Goal: Task Accomplishment & Management: Manage account settings

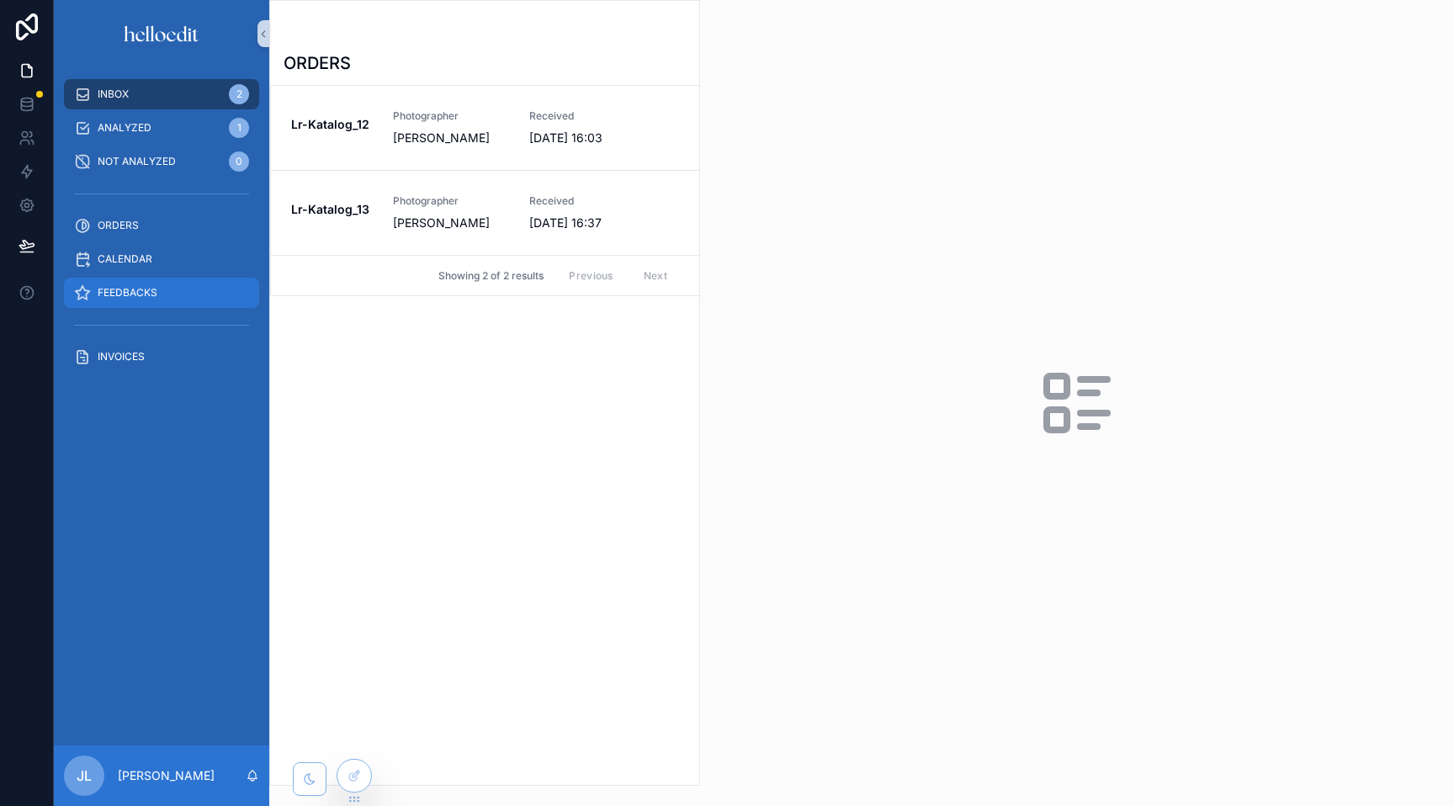
click at [111, 278] on link "FEEDBACKS" at bounding box center [161, 293] width 195 height 30
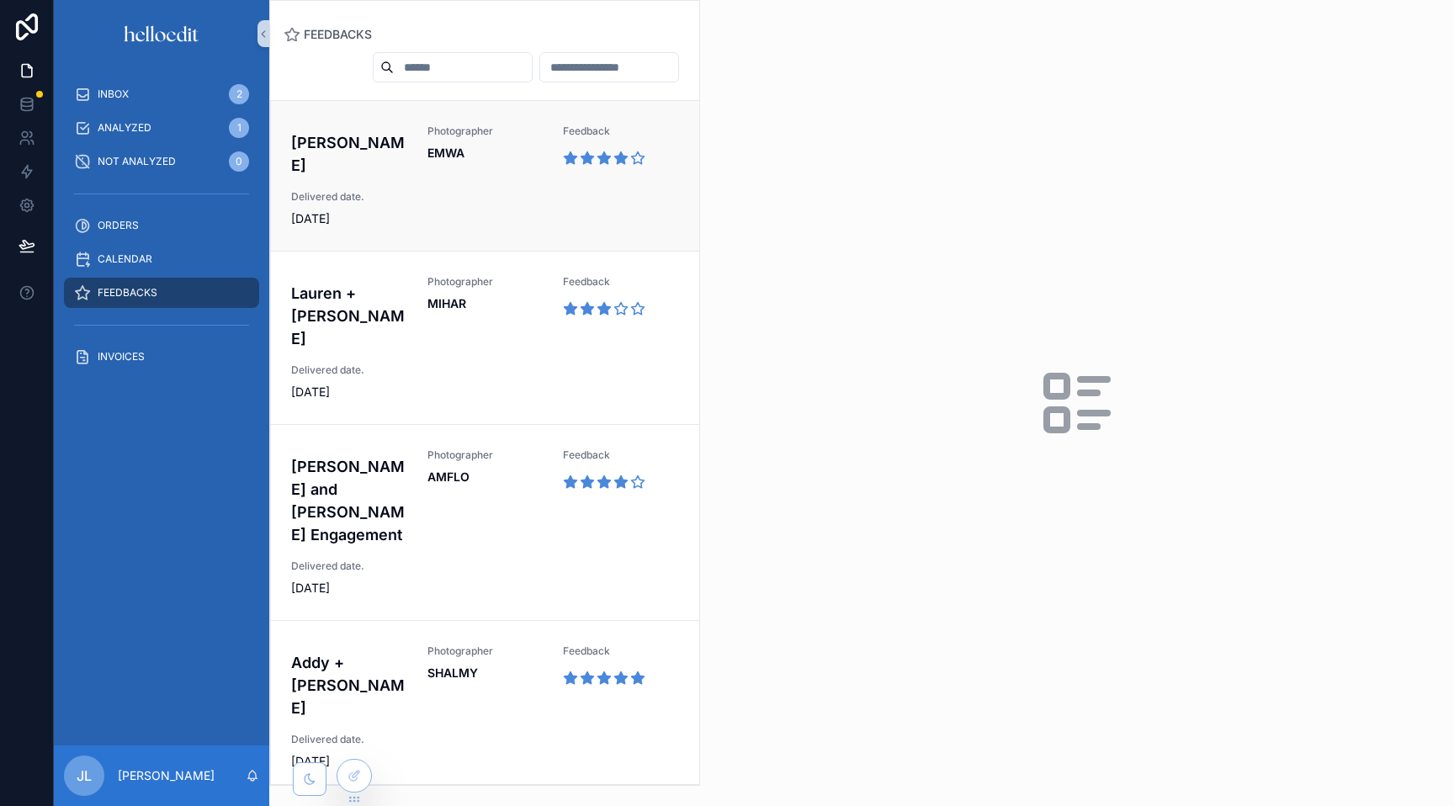
click at [471, 187] on div "[PERSON_NAME] Photographer EMWA Feedback Delivered date. [DATE]" at bounding box center [485, 176] width 388 height 103
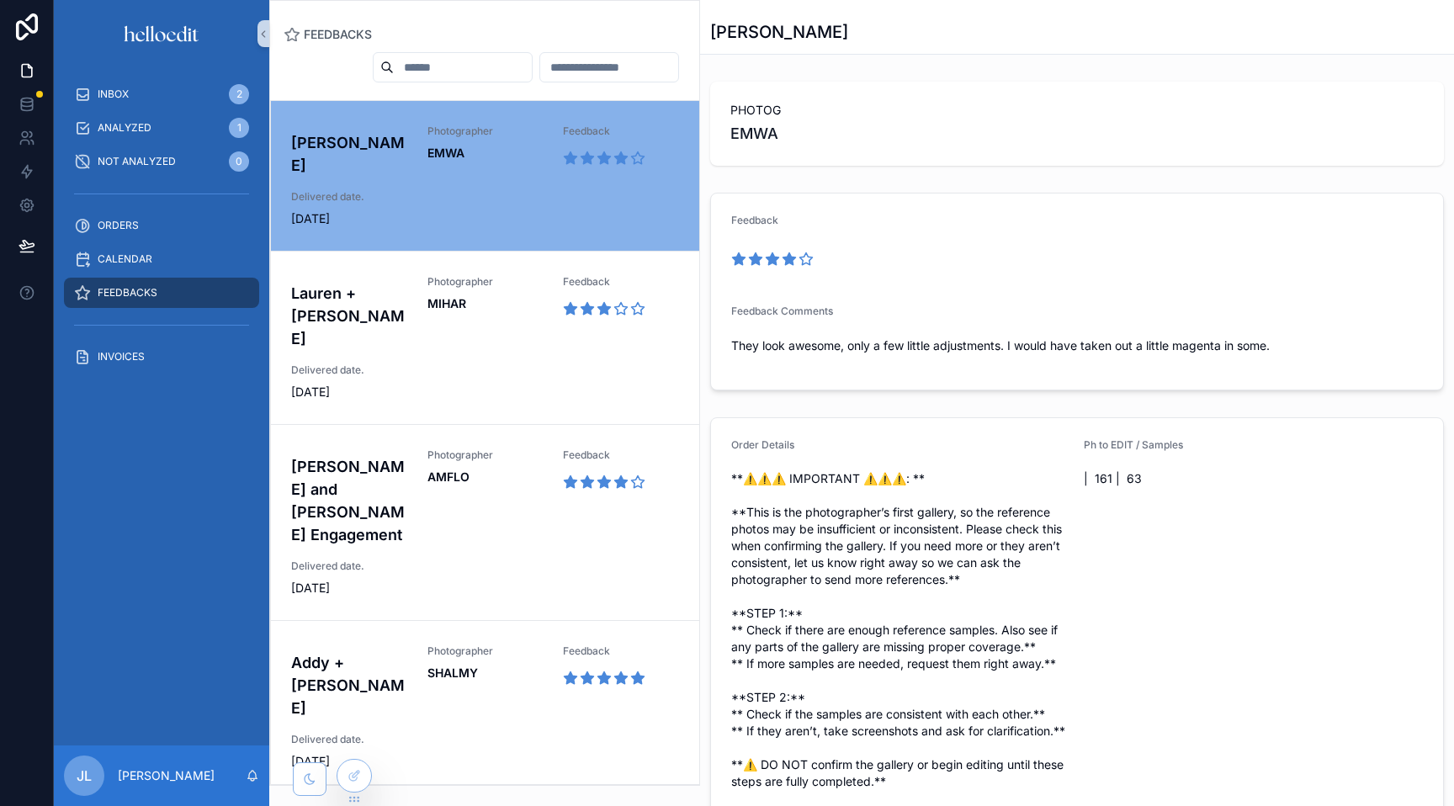
scroll to position [571, 0]
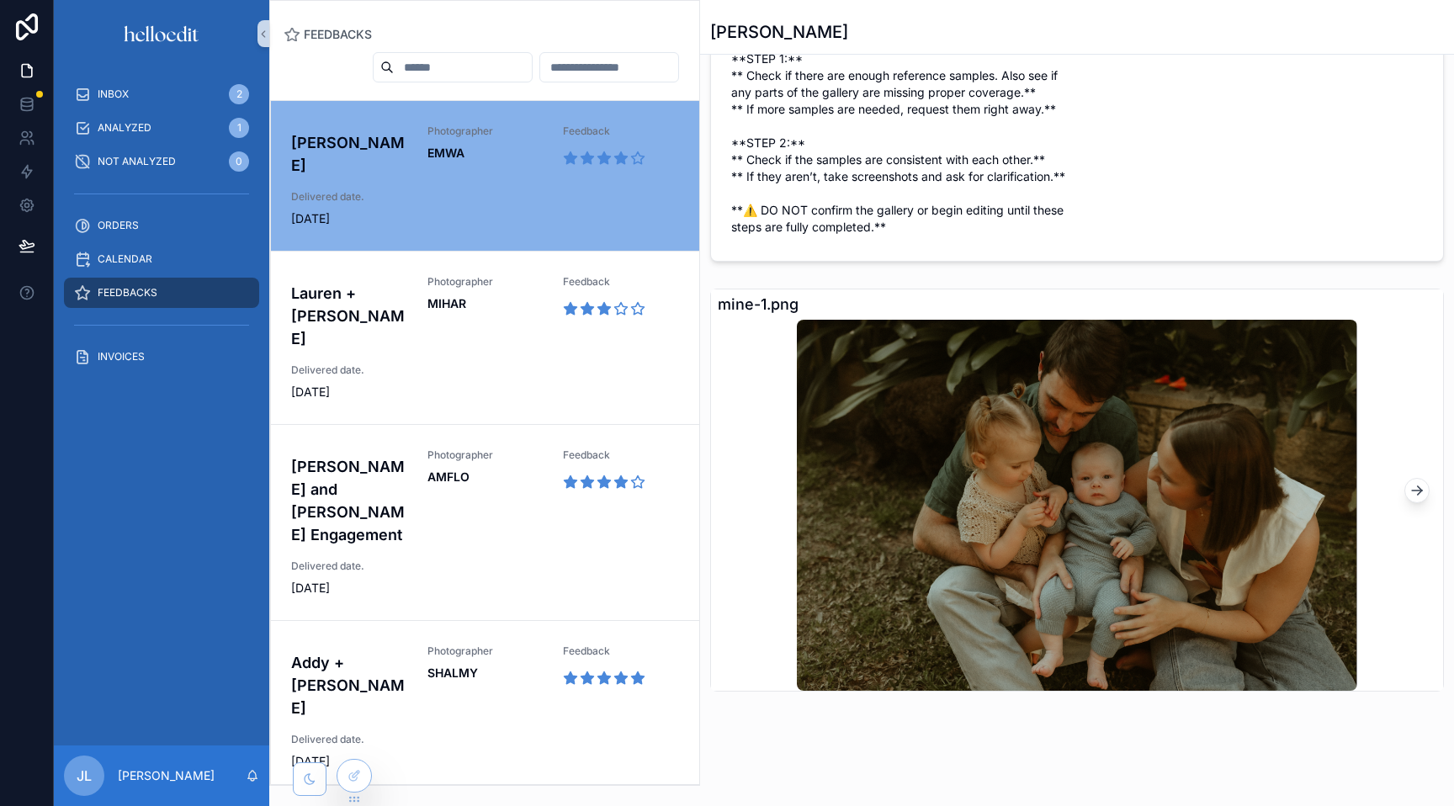
click at [1408, 485] on icon "scrollable content" at bounding box center [1416, 490] width 17 height 17
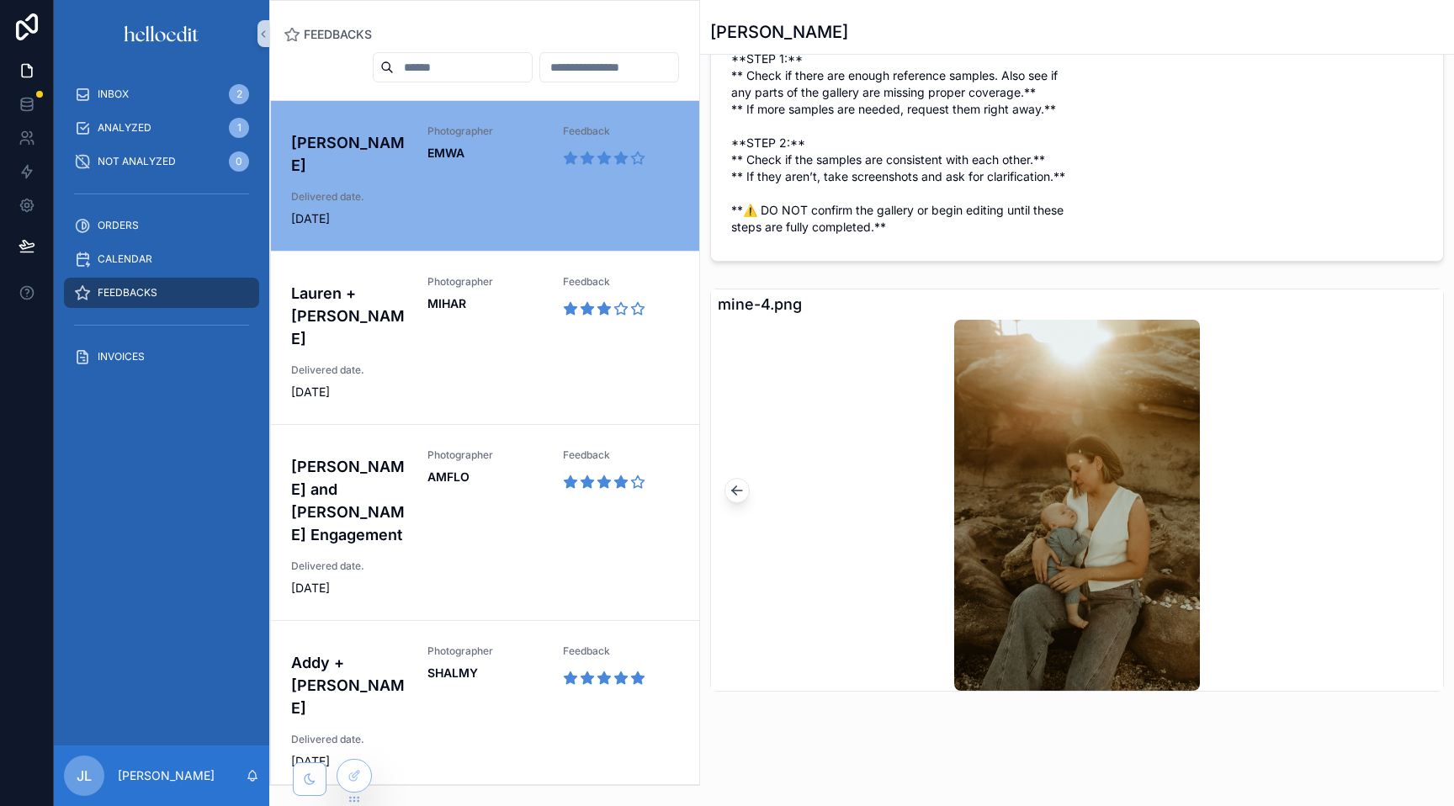
click at [738, 491] on icon "scrollable content" at bounding box center [737, 490] width 17 height 17
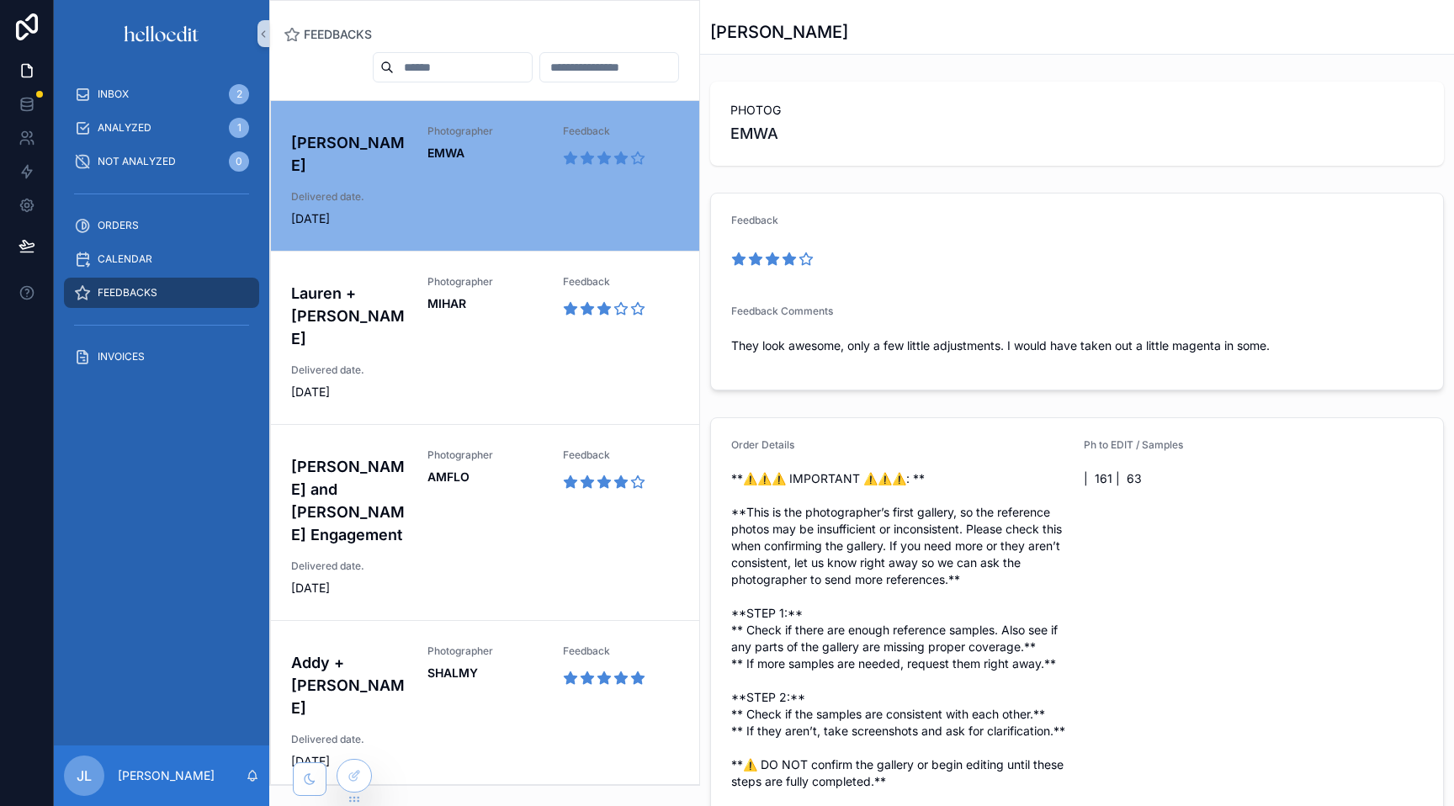
scroll to position [21, 0]
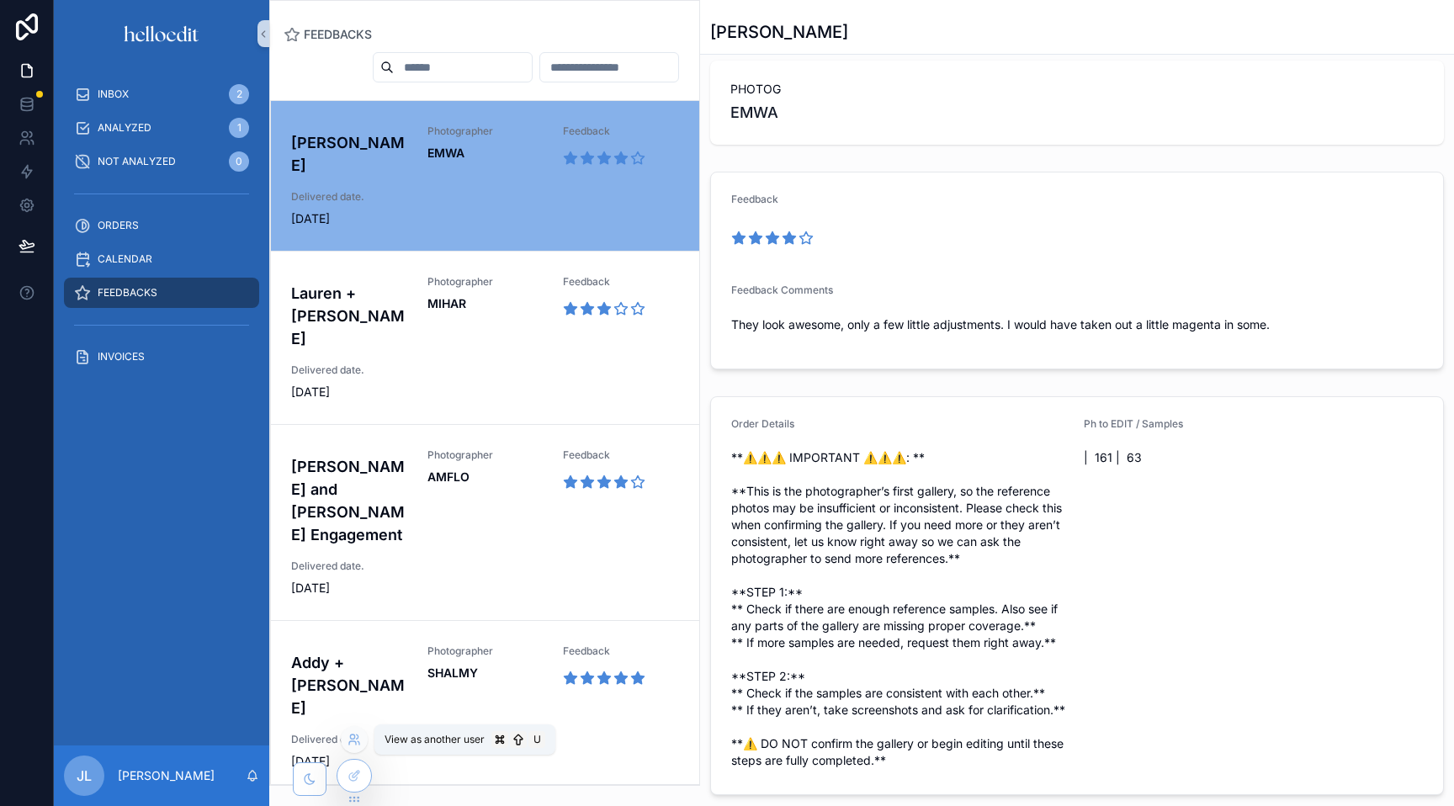
click at [353, 741] on icon at bounding box center [352, 742] width 7 height 3
click at [353, 781] on icon at bounding box center [353, 775] width 13 height 13
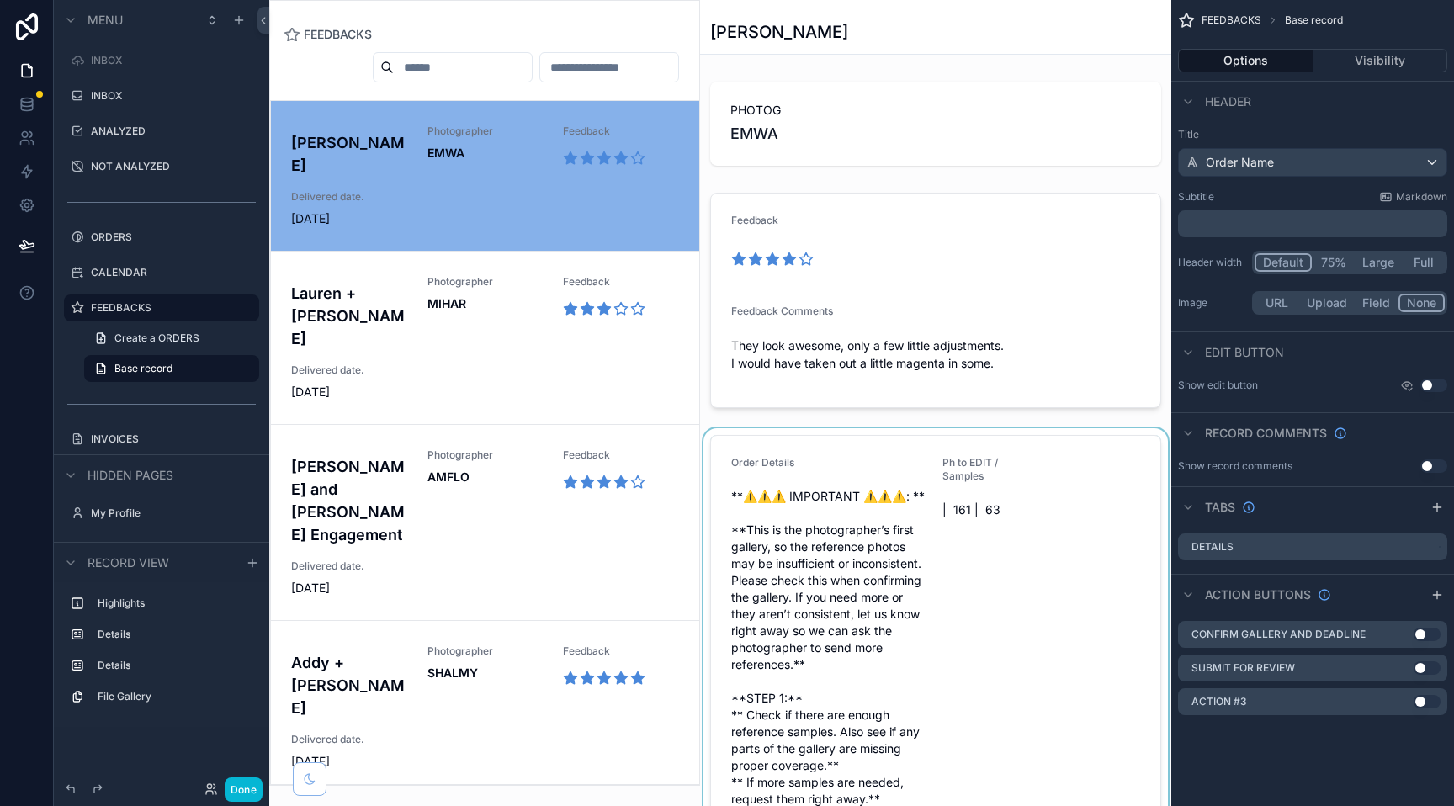
scroll to position [920, 0]
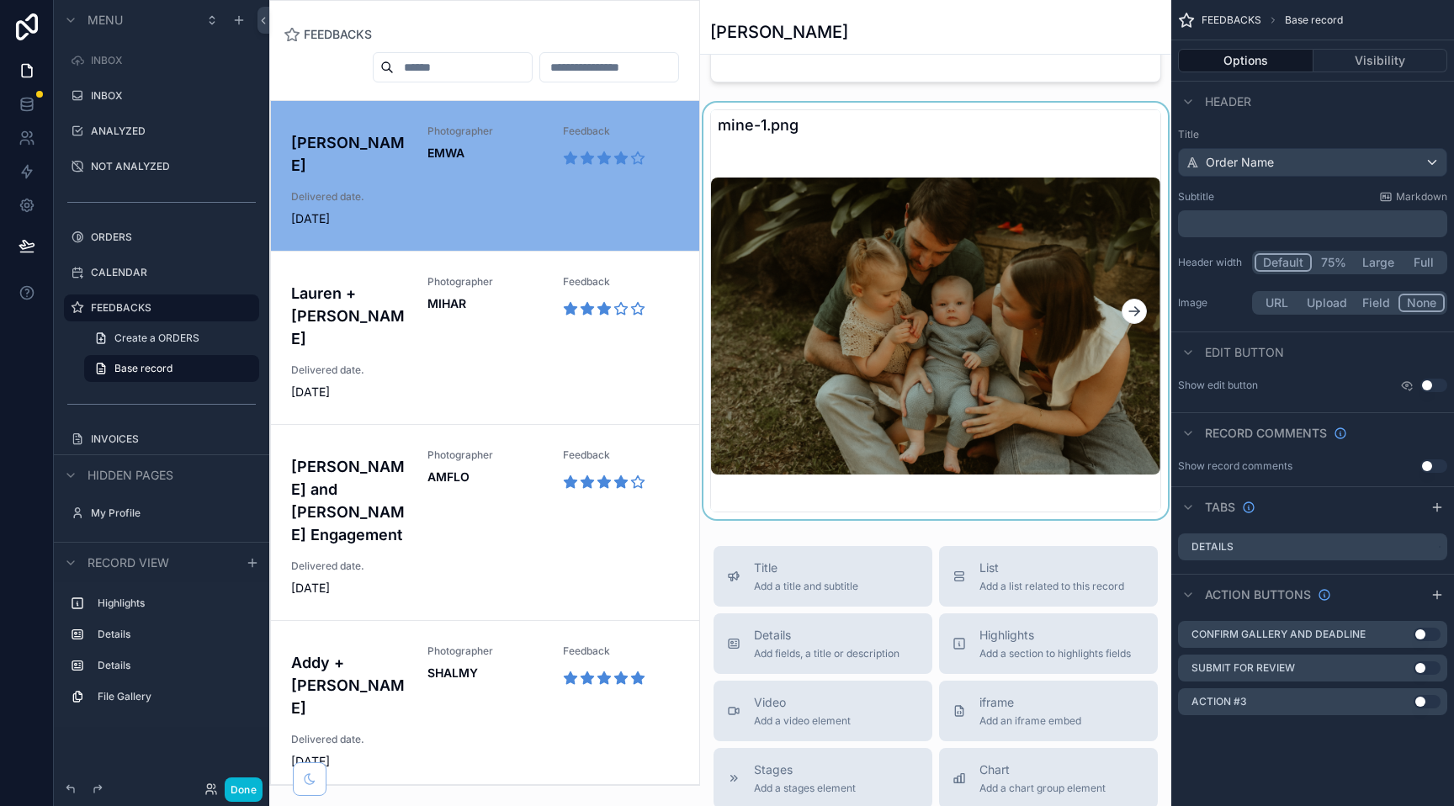
click at [866, 353] on div "scrollable content" at bounding box center [935, 311] width 471 height 416
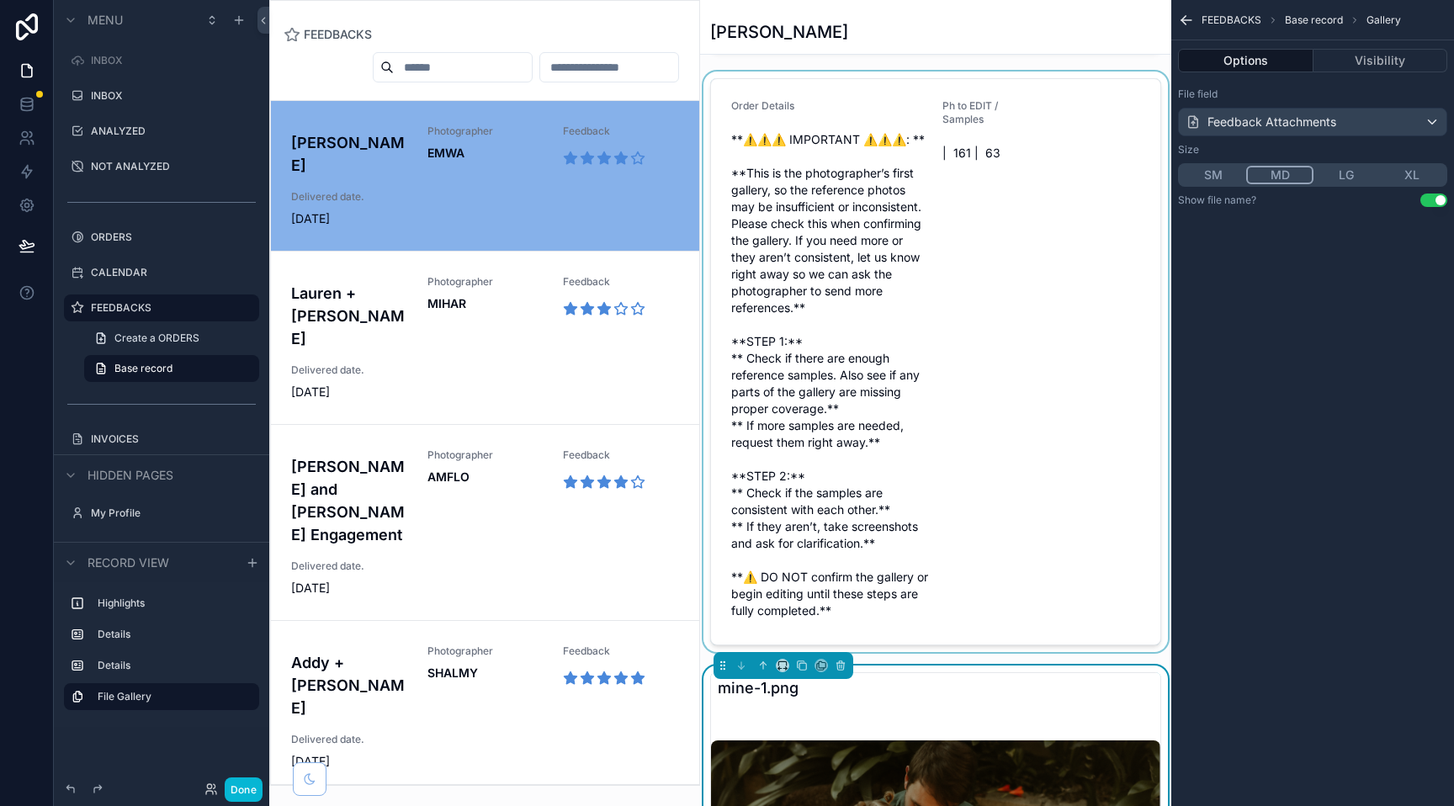
scroll to position [669, 0]
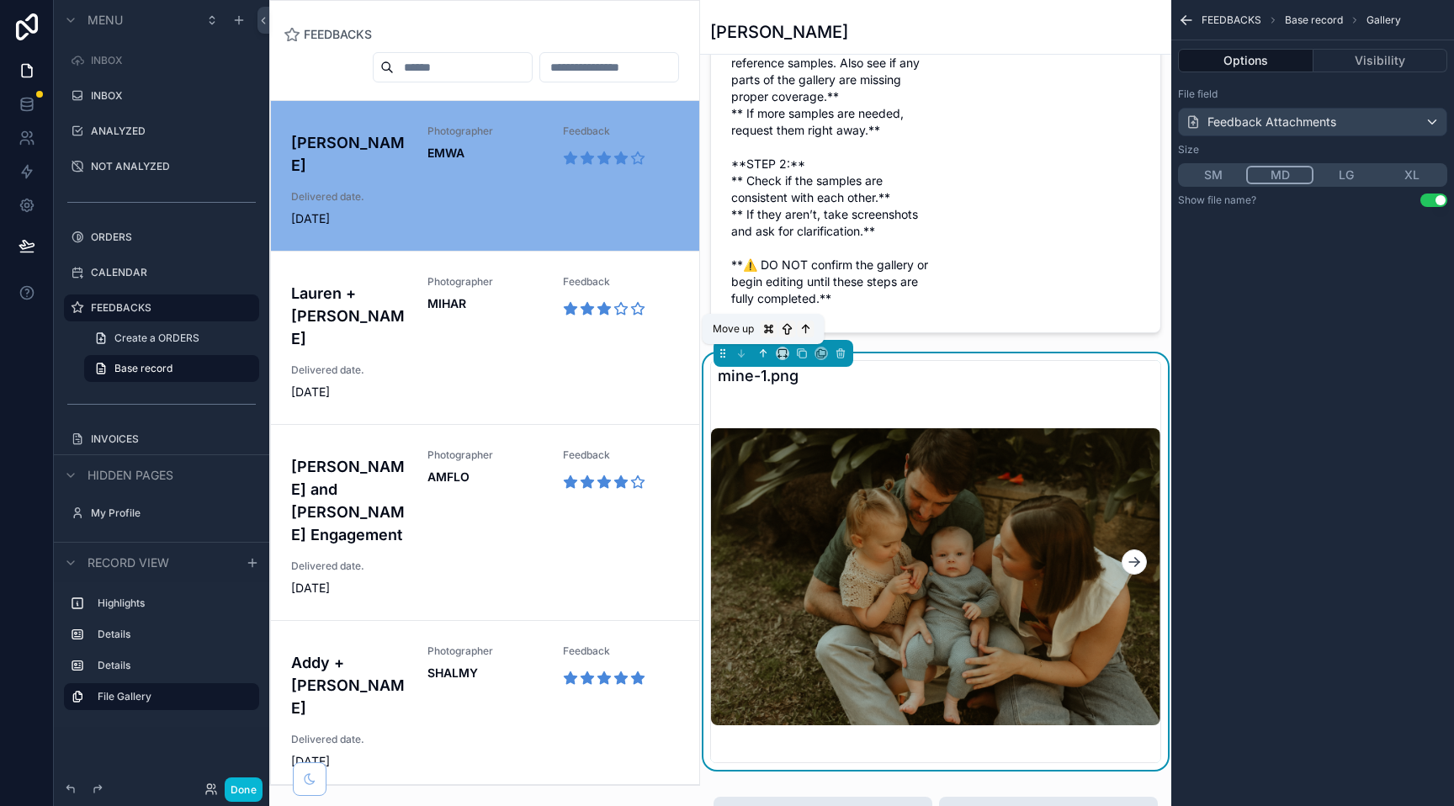
click at [762, 358] on icon "scrollable content" at bounding box center [763, 353] width 12 height 12
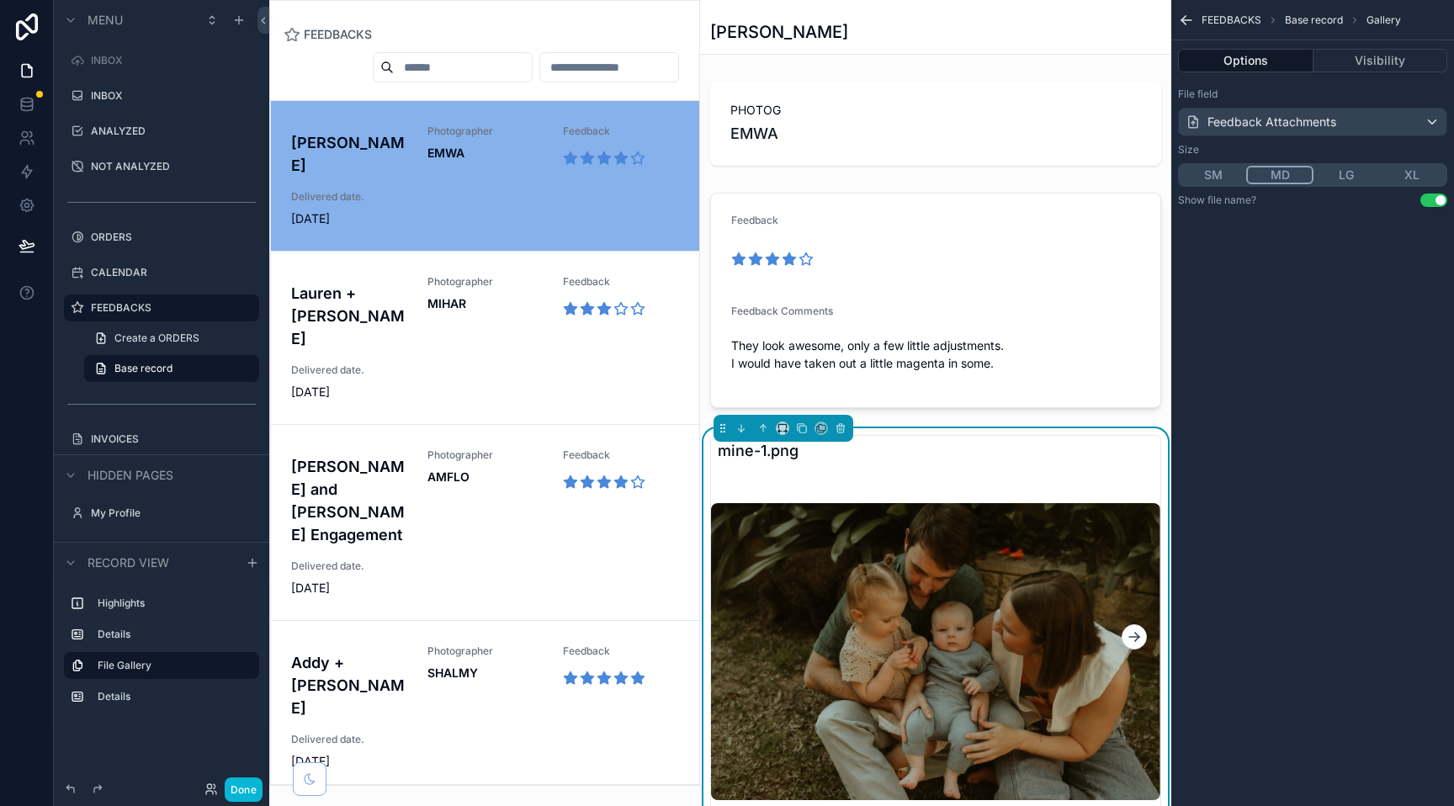
click at [1037, 415] on div "PHOTOG EMWA Feedback Feedback Comments They look awesome, only a few little adj…" at bounding box center [935, 757] width 471 height 1364
click at [1186, 22] on icon "scrollable content" at bounding box center [1186, 20] width 17 height 17
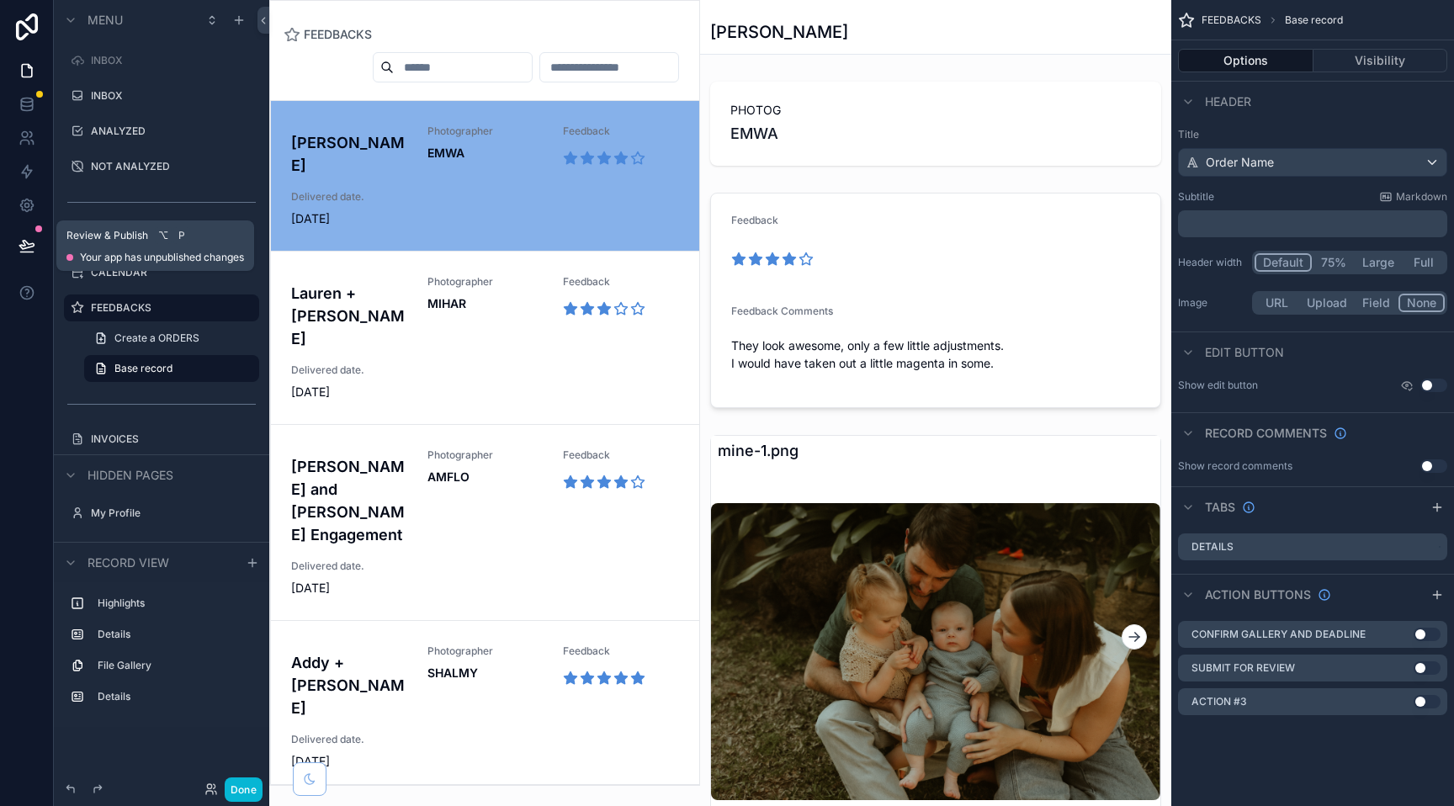
click at [33, 252] on icon at bounding box center [26, 252] width 13 height 0
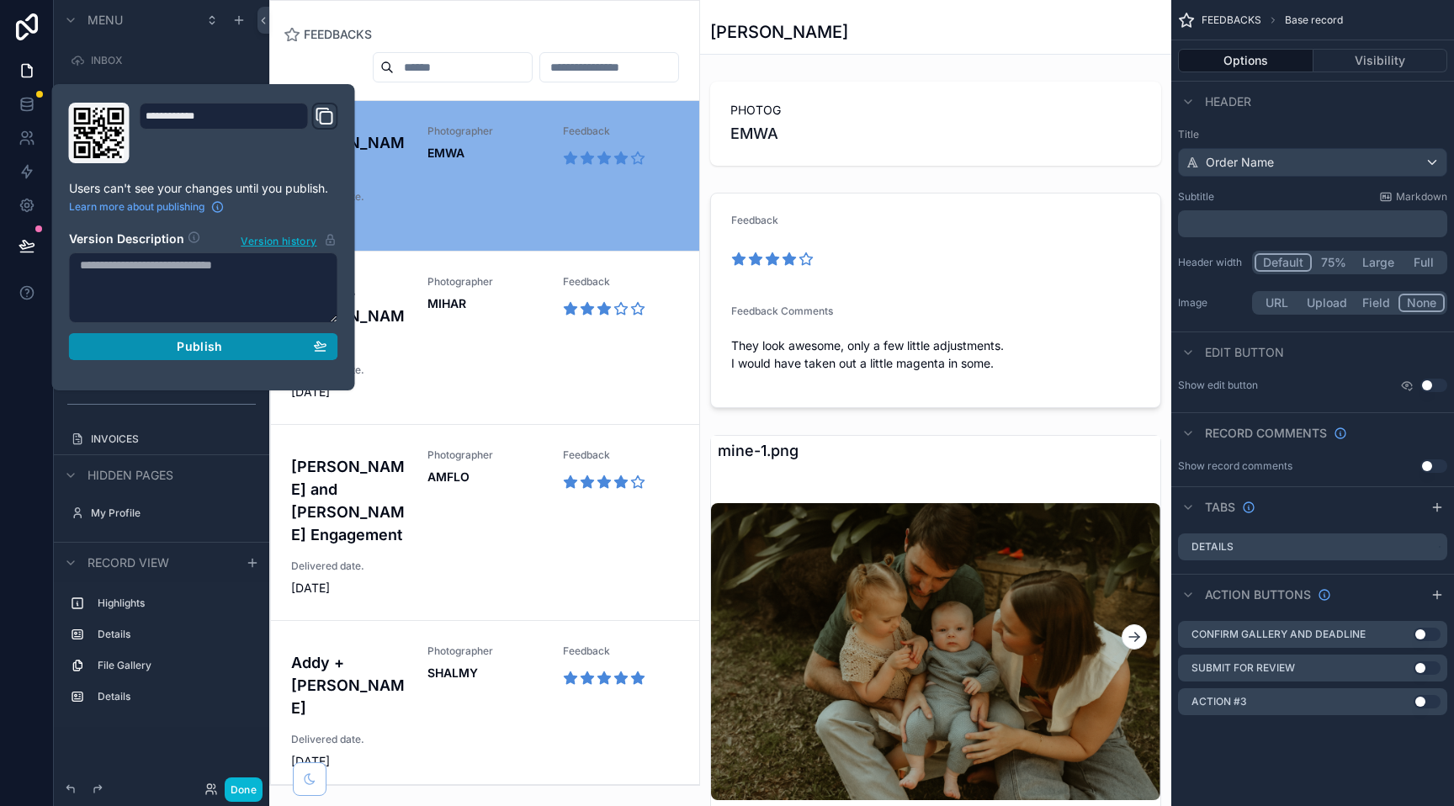
click at [195, 355] on button "Publish" at bounding box center [203, 346] width 269 height 27
